Goal: Information Seeking & Learning: Learn about a topic

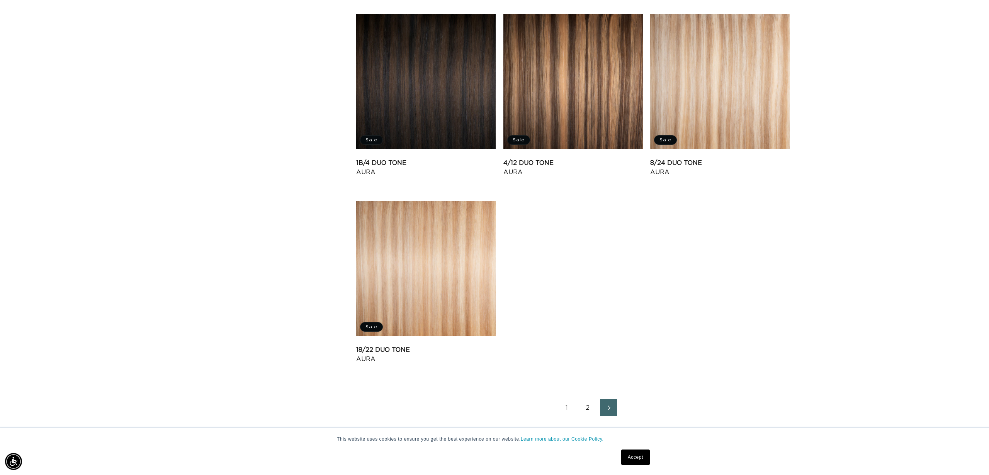
scroll to position [0, 1374]
click at [589, 408] on link "2" at bounding box center [587, 408] width 17 height 17
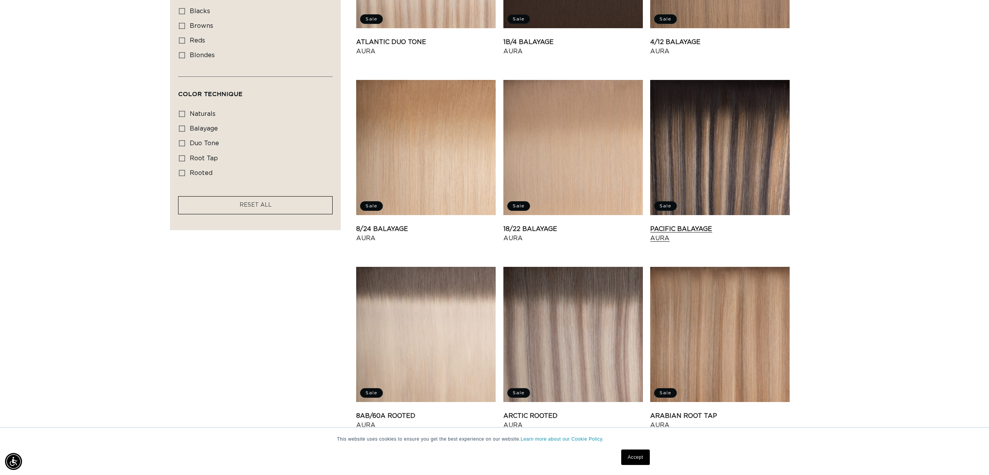
scroll to position [0, 687]
click at [709, 225] on link "Pacific Balayage Aura" at bounding box center [720, 234] width 140 height 19
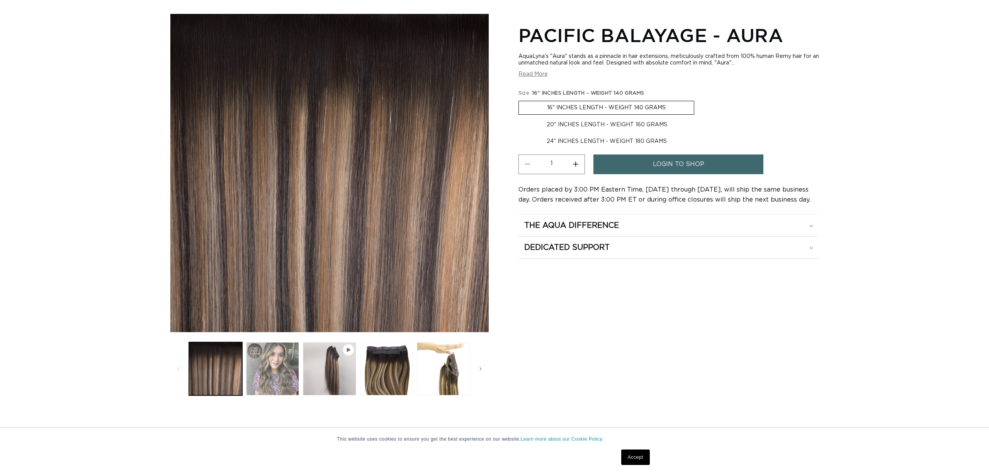
click at [280, 371] on button "Load image 2 in gallery view" at bounding box center [272, 368] width 53 height 53
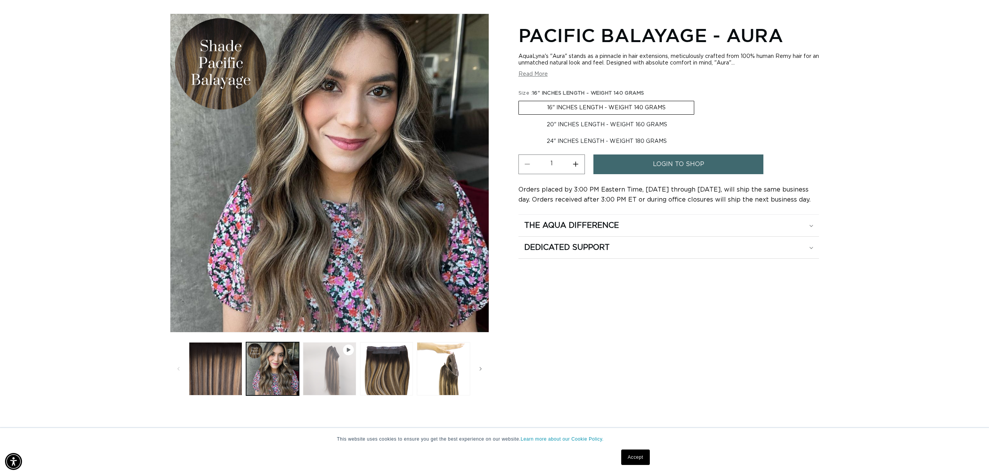
scroll to position [0, 687]
click at [327, 370] on button "Play video 1 in gallery view" at bounding box center [329, 368] width 53 height 53
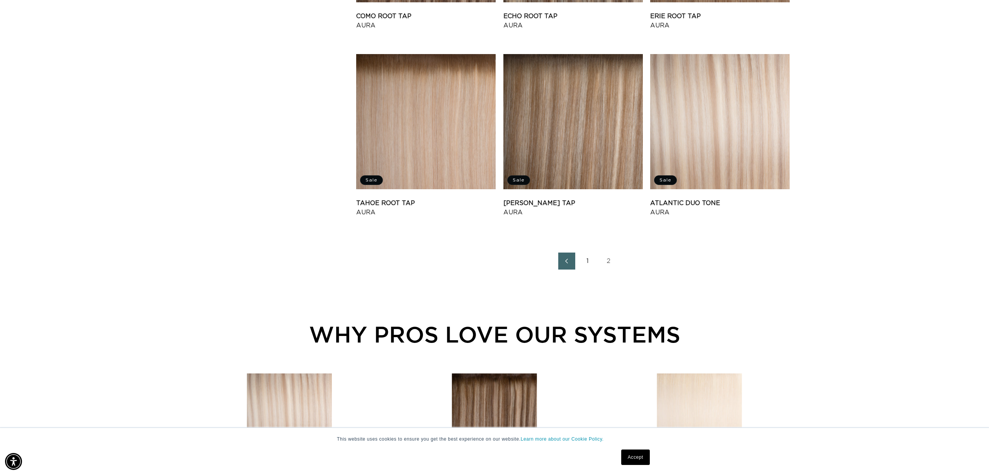
scroll to position [971, 0]
click at [589, 261] on link "1" at bounding box center [587, 260] width 17 height 17
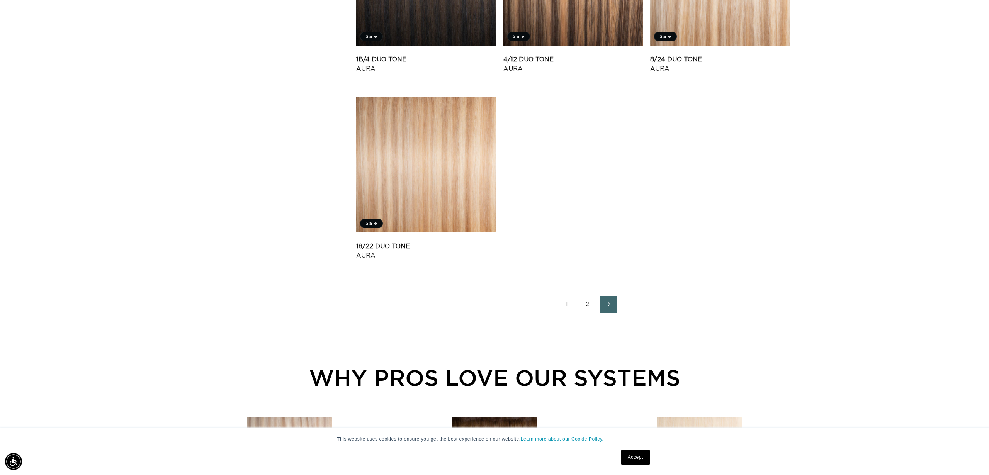
scroll to position [0, 1374]
click at [590, 310] on link "2" at bounding box center [587, 304] width 17 height 17
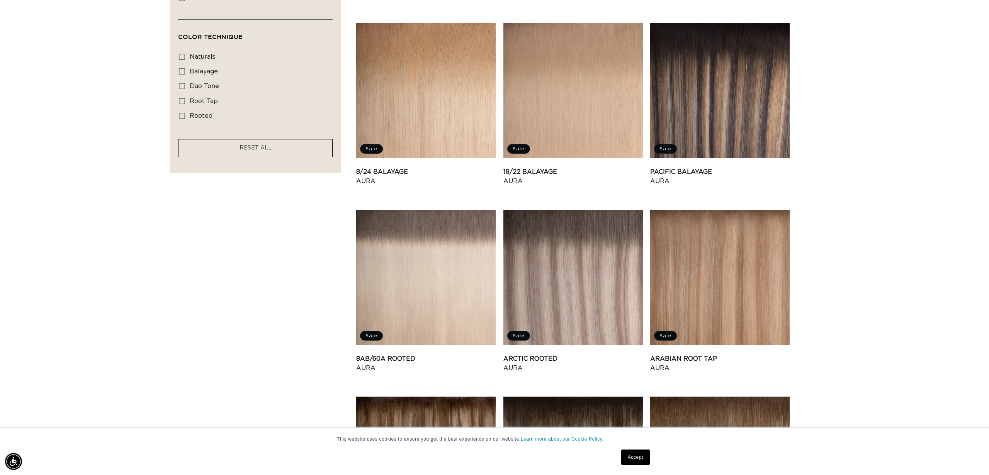
scroll to position [0, 1374]
